Goal: Information Seeking & Learning: Find specific page/section

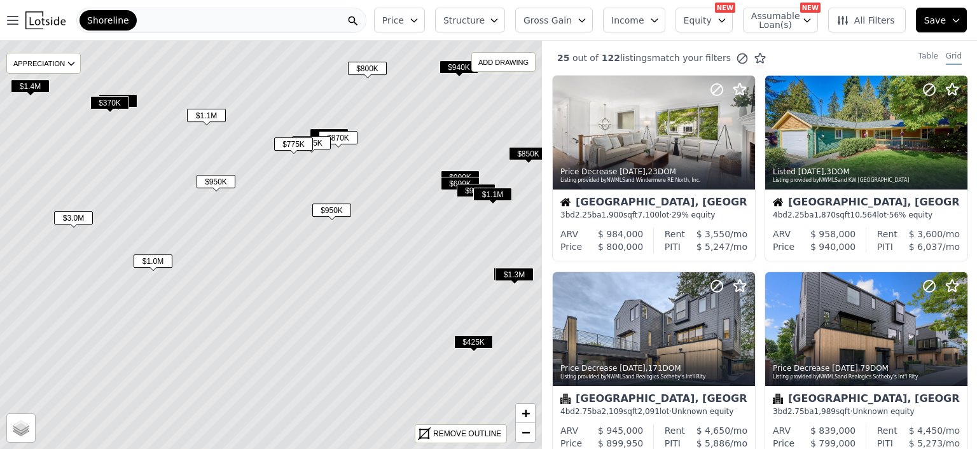
scroll to position [689, 0]
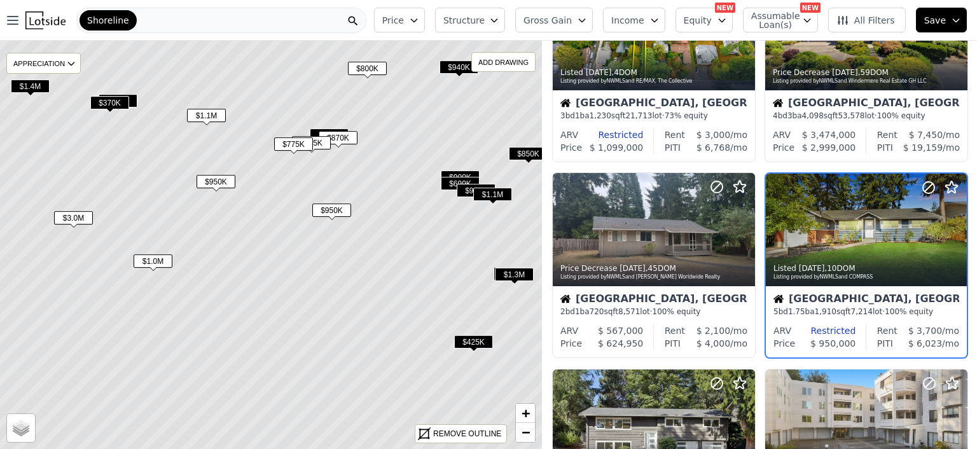
click at [124, 21] on div "Shoreline" at bounding box center [108, 20] width 57 height 20
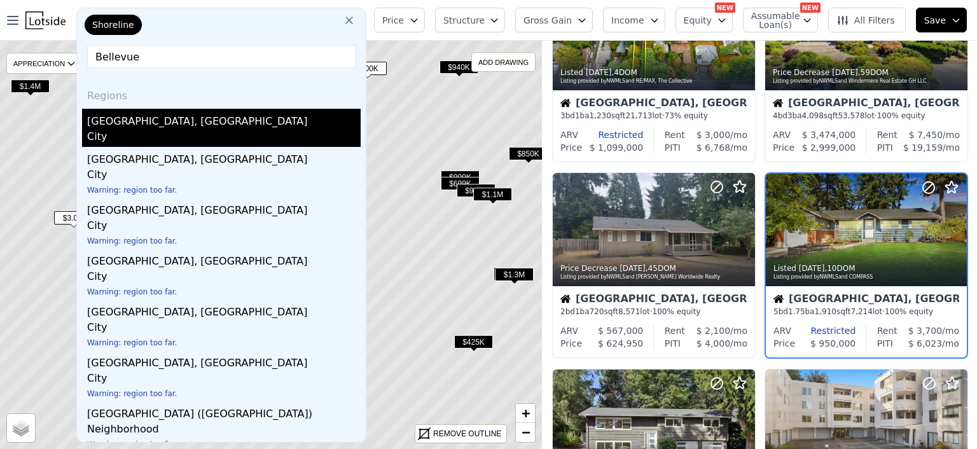
type input "Bellevue"
click at [112, 122] on div "[GEOGRAPHIC_DATA], [GEOGRAPHIC_DATA]" at bounding box center [224, 119] width 274 height 20
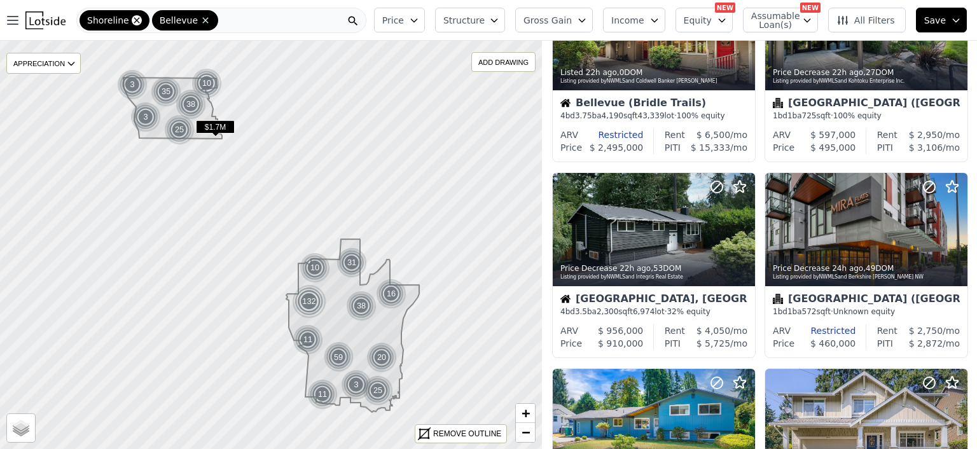
click at [132, 21] on icon at bounding box center [137, 20] width 10 height 10
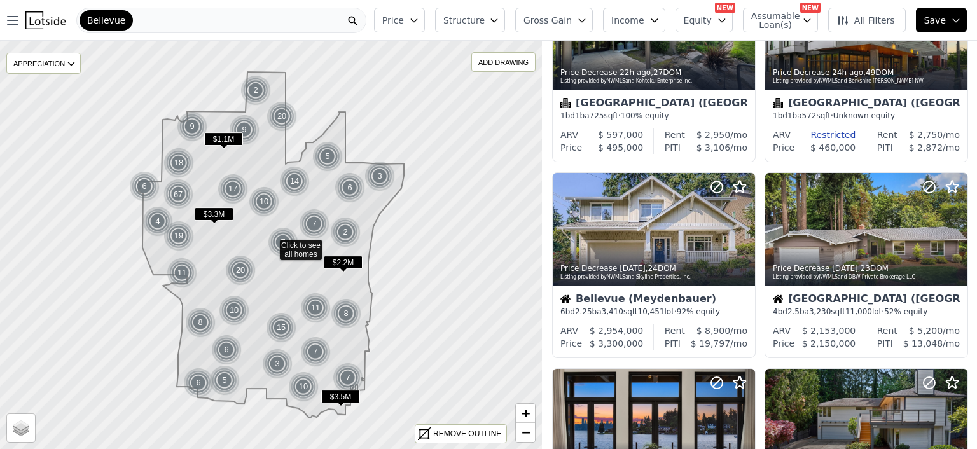
click at [150, 15] on div "Bellevue" at bounding box center [221, 20] width 290 height 25
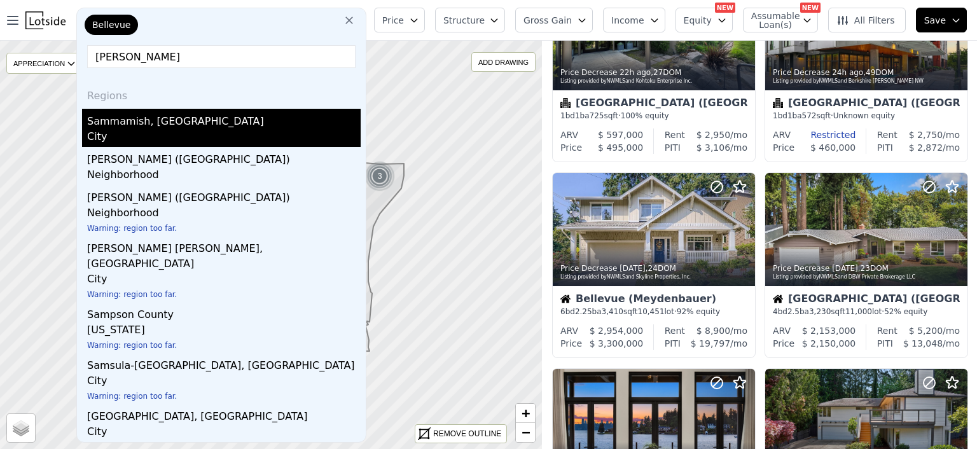
type input "[PERSON_NAME]"
click at [117, 131] on div "City" at bounding box center [224, 138] width 274 height 18
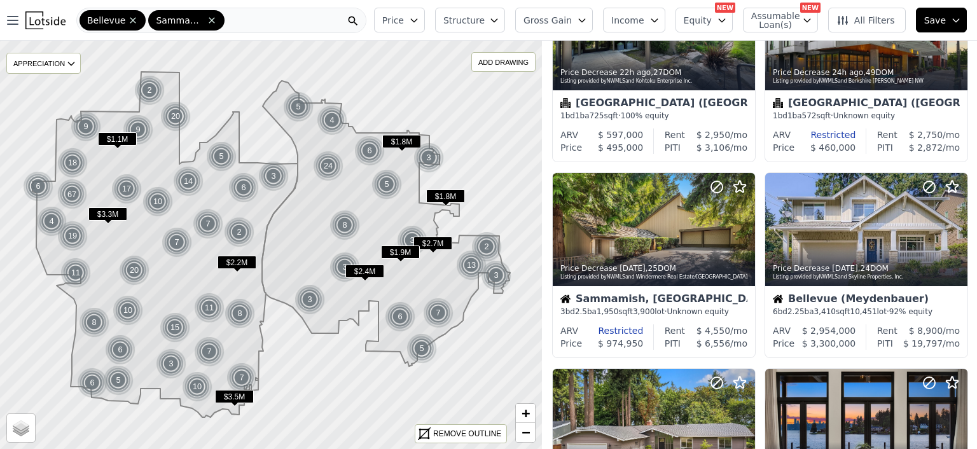
click at [419, 22] on icon "button" at bounding box center [414, 20] width 10 height 10
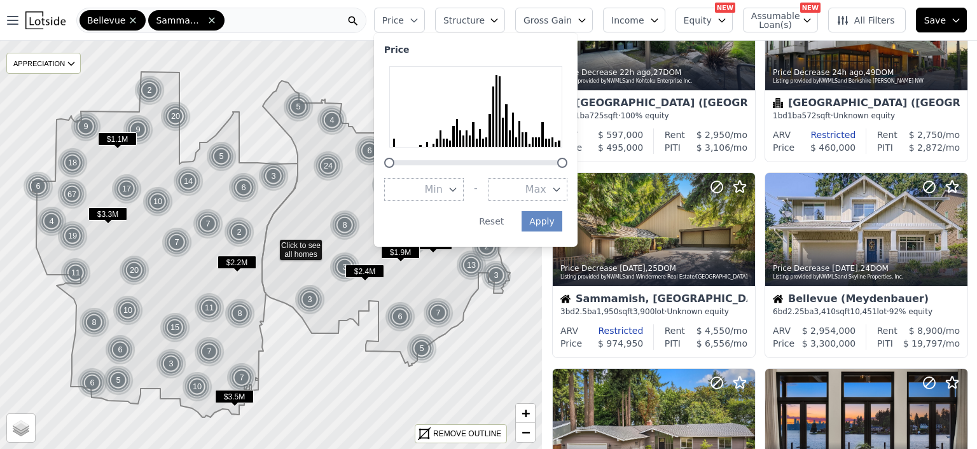
click at [562, 186] on icon "button" at bounding box center [557, 190] width 10 height 10
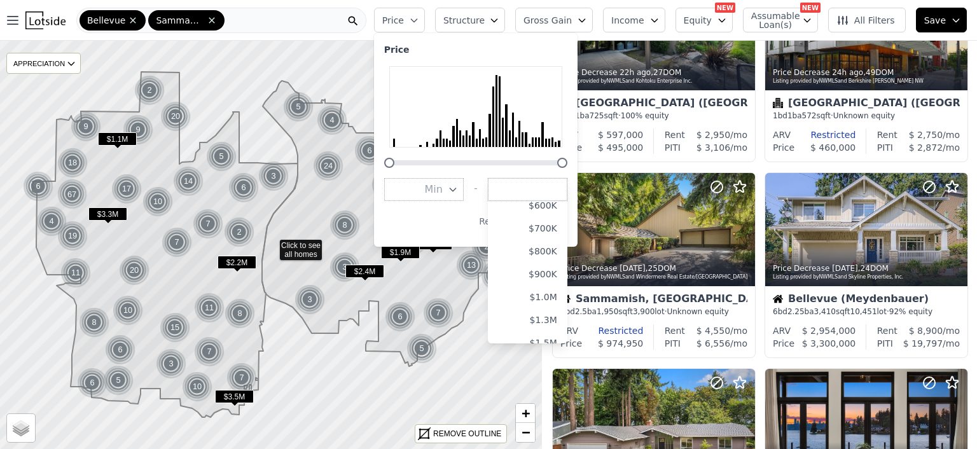
scroll to position [153, 0]
click at [550, 310] on button "$1.3M" at bounding box center [528, 311] width 80 height 23
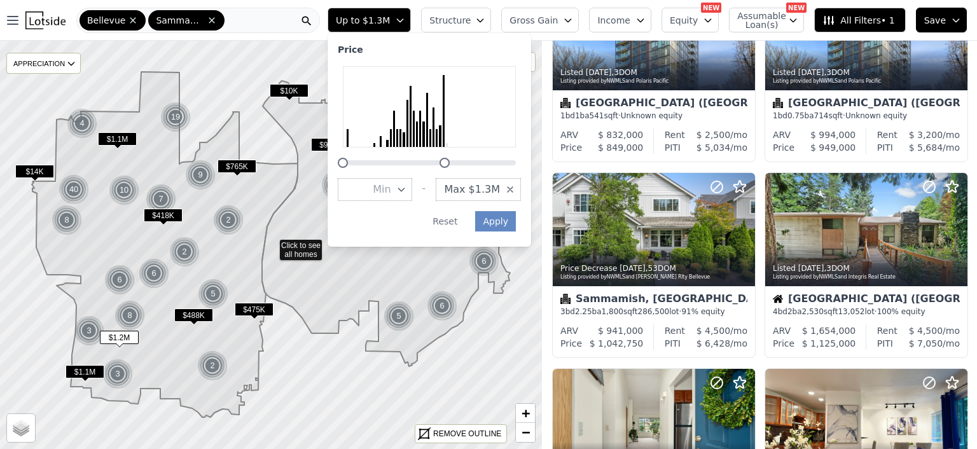
click at [484, 19] on icon "button" at bounding box center [481, 20] width 6 height 3
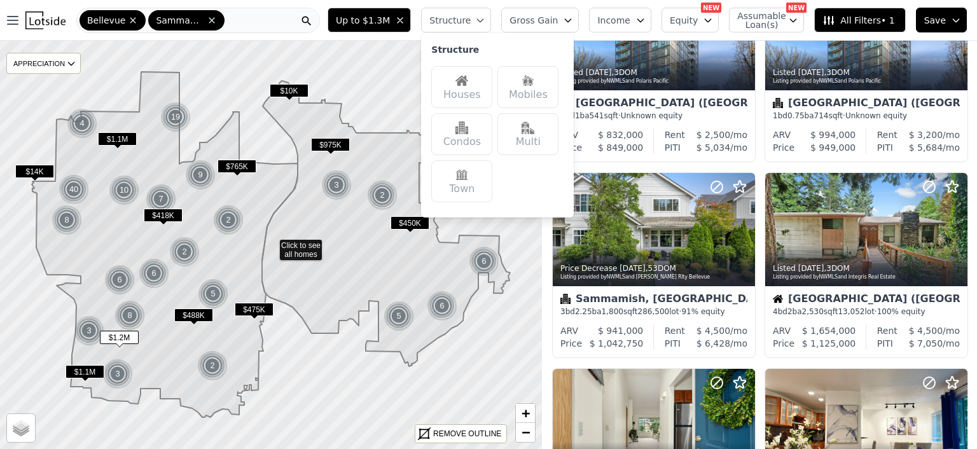
click at [475, 76] on div "Houses" at bounding box center [461, 87] width 61 height 42
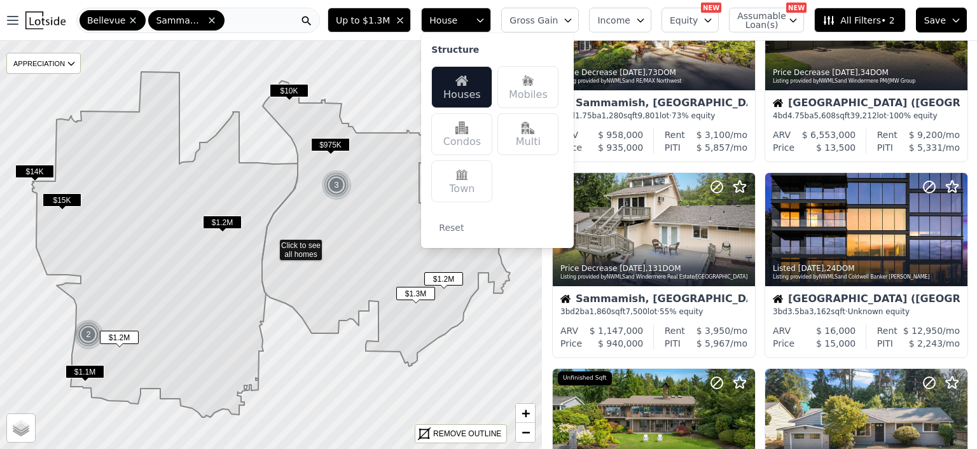
click at [540, 135] on div "Multi" at bounding box center [528, 134] width 61 height 42
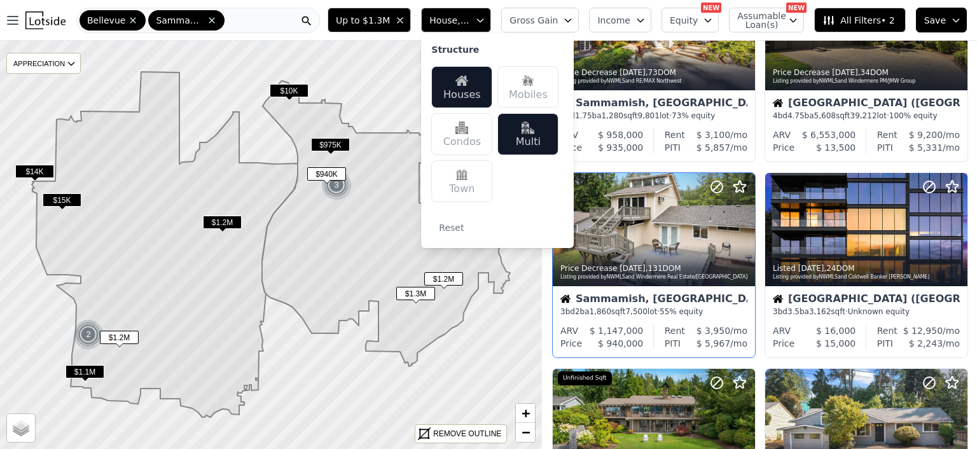
click at [724, 300] on div "Sammamish, [GEOGRAPHIC_DATA]" at bounding box center [654, 300] width 187 height 13
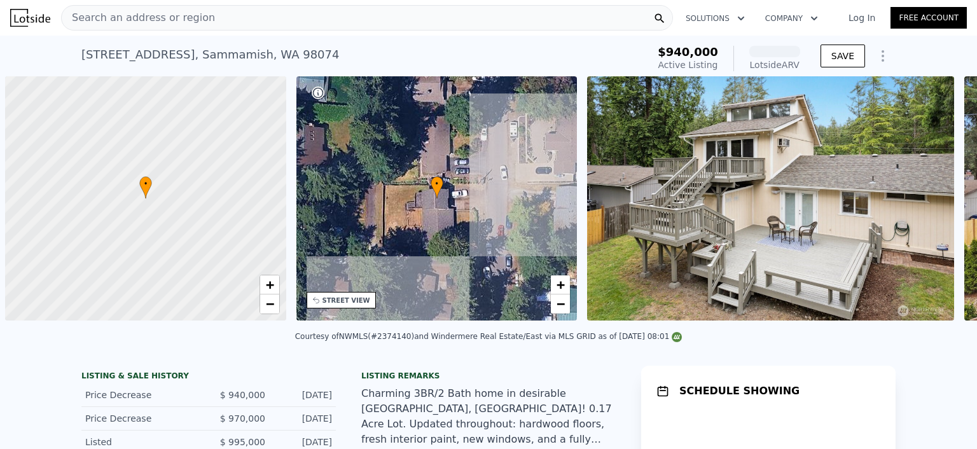
scroll to position [0, 5]
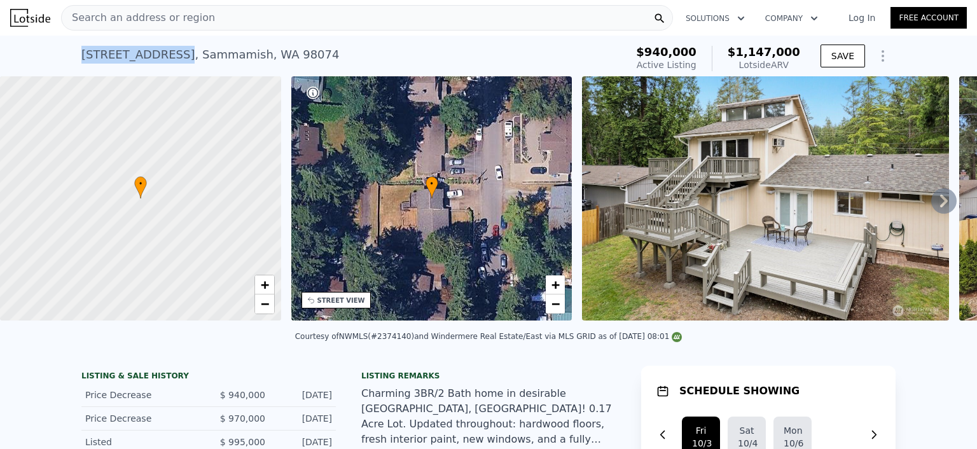
drag, startPoint x: 78, startPoint y: 53, endPoint x: 160, endPoint y: 54, distance: 82.1
click at [160, 54] on div "1115 207th Pl NE , Sammamish , WA 98074" at bounding box center [210, 55] width 258 height 18
copy div "1115 207th Pl NE"
